Goal: Information Seeking & Learning: Learn about a topic

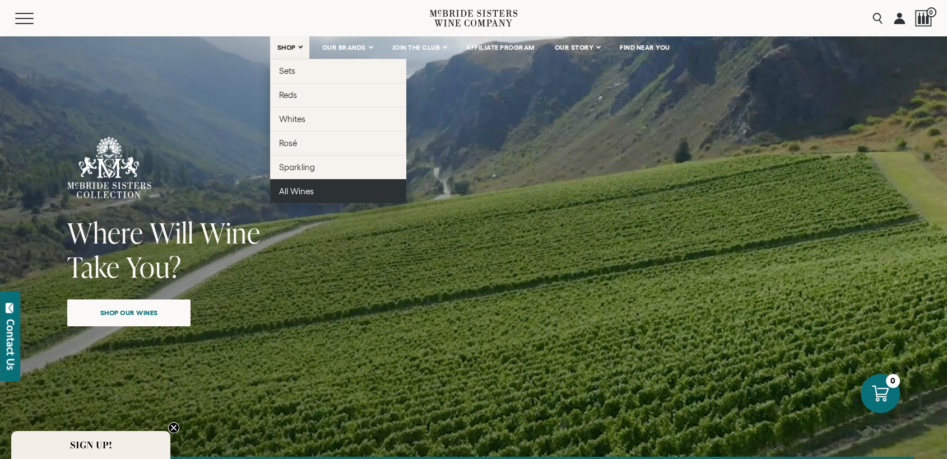
click at [297, 197] on link "All Wines" at bounding box center [338, 191] width 136 height 24
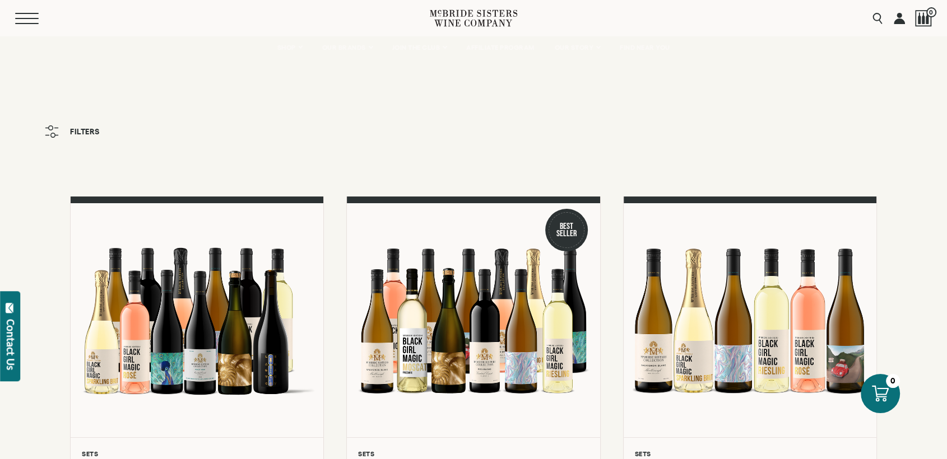
click at [26, 20] on button "Menu" at bounding box center [35, 18] width 40 height 11
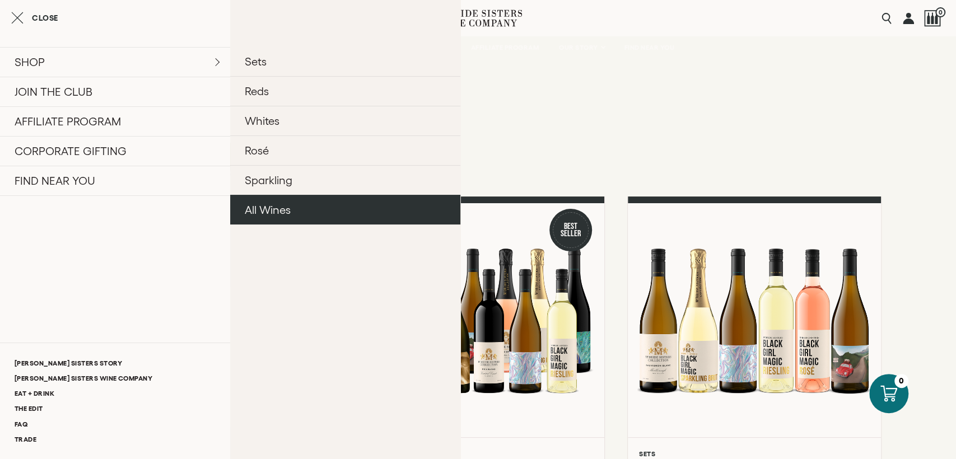
click at [268, 213] on link "All Wines" at bounding box center [345, 210] width 230 height 30
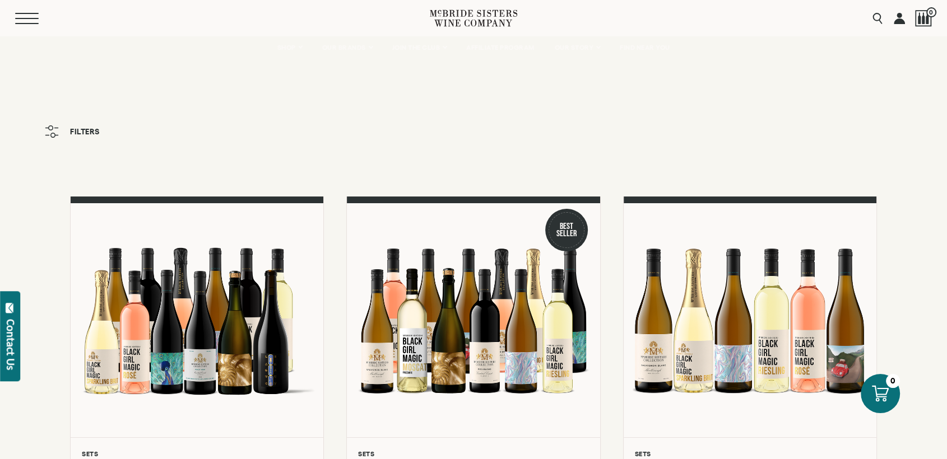
click at [39, 21] on button "Menu" at bounding box center [35, 18] width 40 height 11
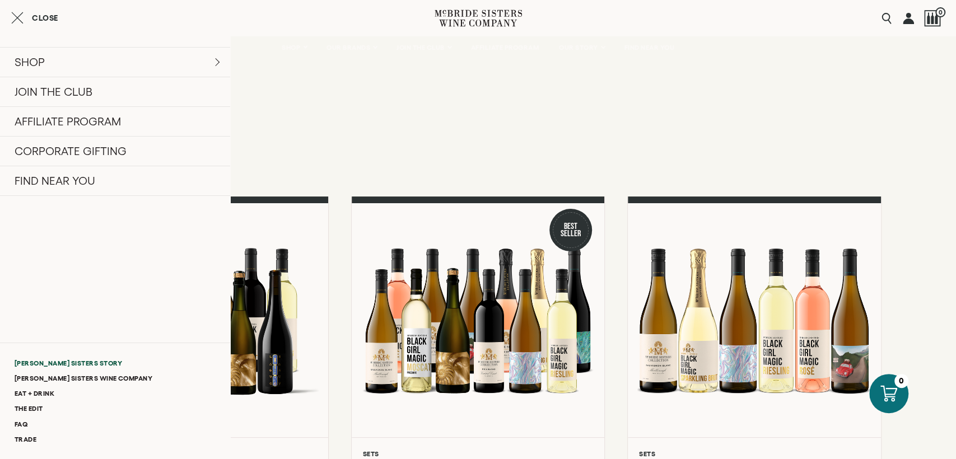
click at [44, 357] on link "[PERSON_NAME] Sisters Story" at bounding box center [115, 363] width 230 height 15
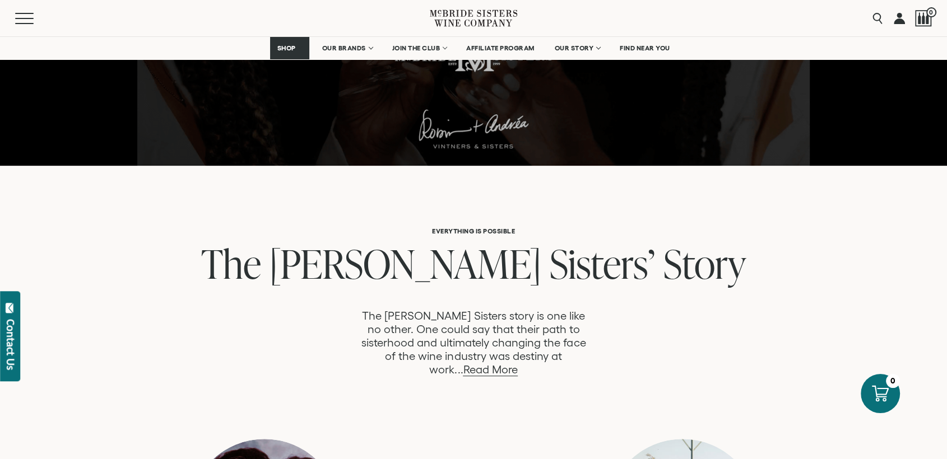
scroll to position [435, 0]
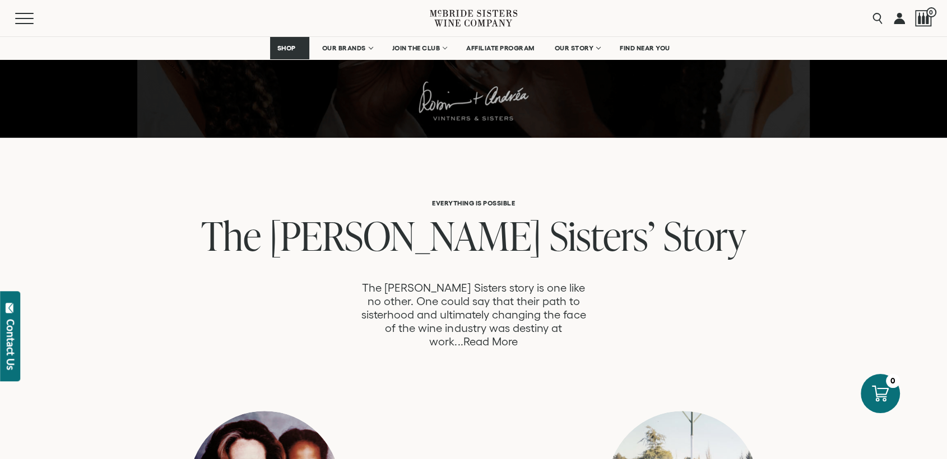
click at [517, 336] on link "Read More" at bounding box center [490, 342] width 54 height 13
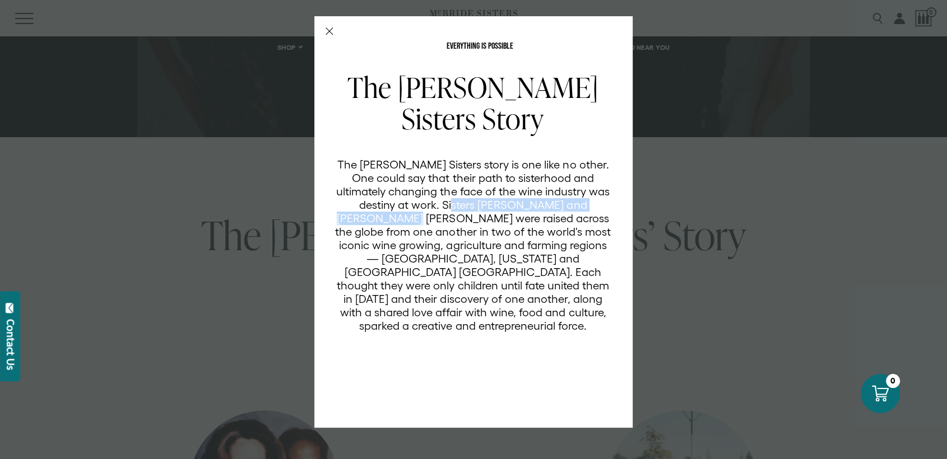
drag, startPoint x: 403, startPoint y: 204, endPoint x: 605, endPoint y: 202, distance: 201.7
click at [605, 202] on p "The [PERSON_NAME] Sisters story is one like no other. One could say that their …" at bounding box center [472, 245] width 277 height 175
copy p "Robin McBride and Andréa McBride John"
